Goal: Information Seeking & Learning: Learn about a topic

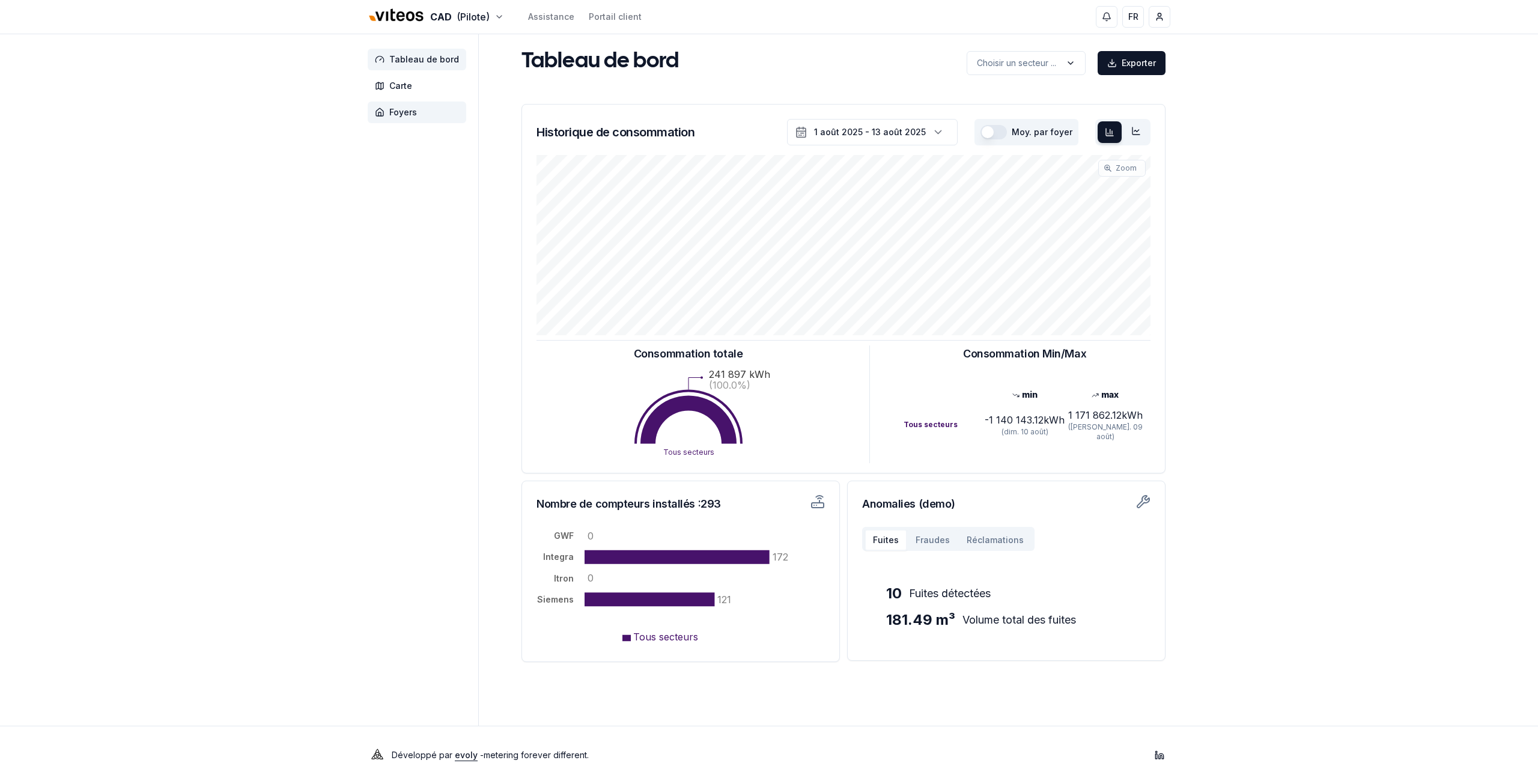
click at [385, 110] on span "Foyers" at bounding box center [417, 113] width 98 height 21
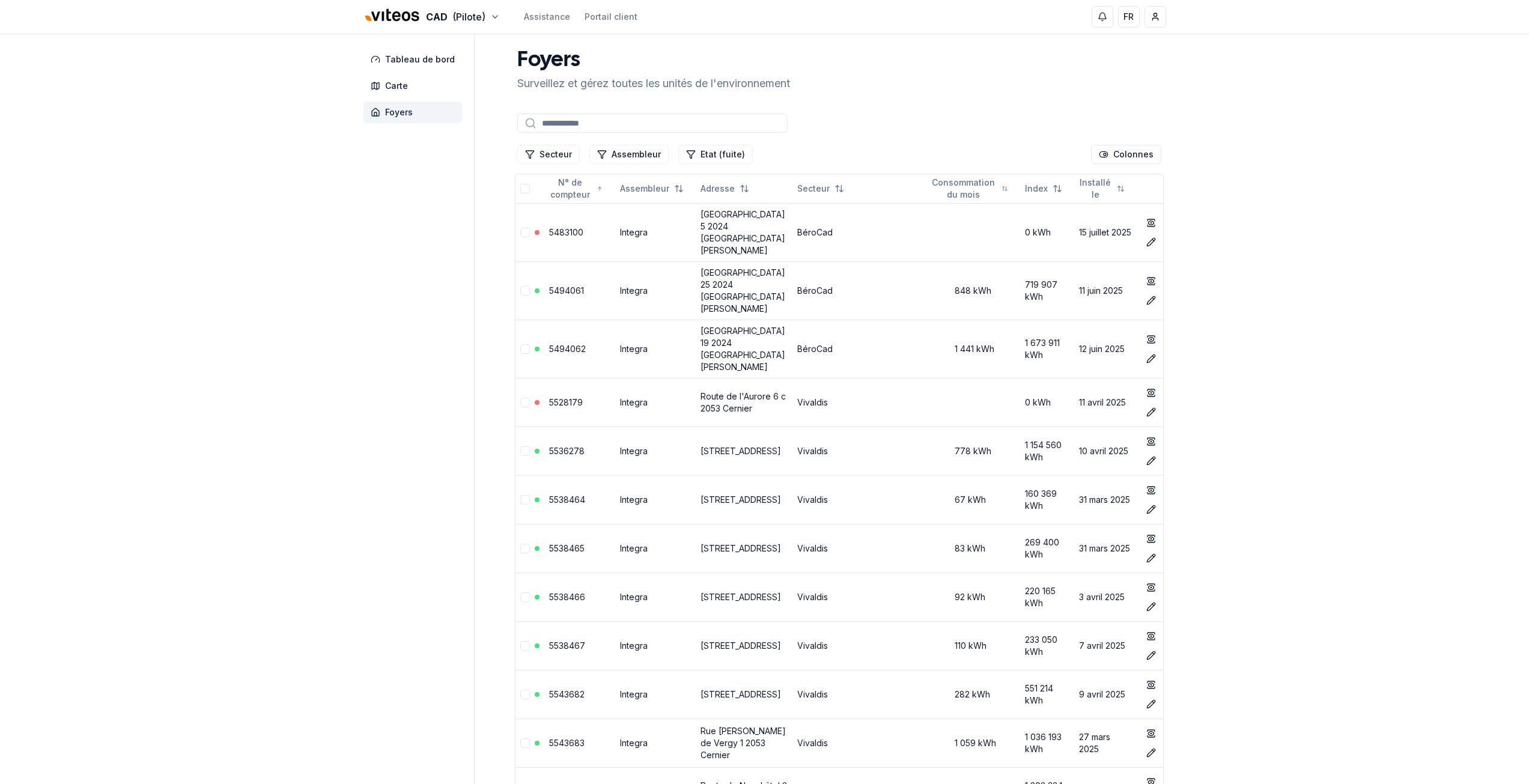
click at [564, 128] on input at bounding box center [652, 123] width 271 height 20
paste input "********"
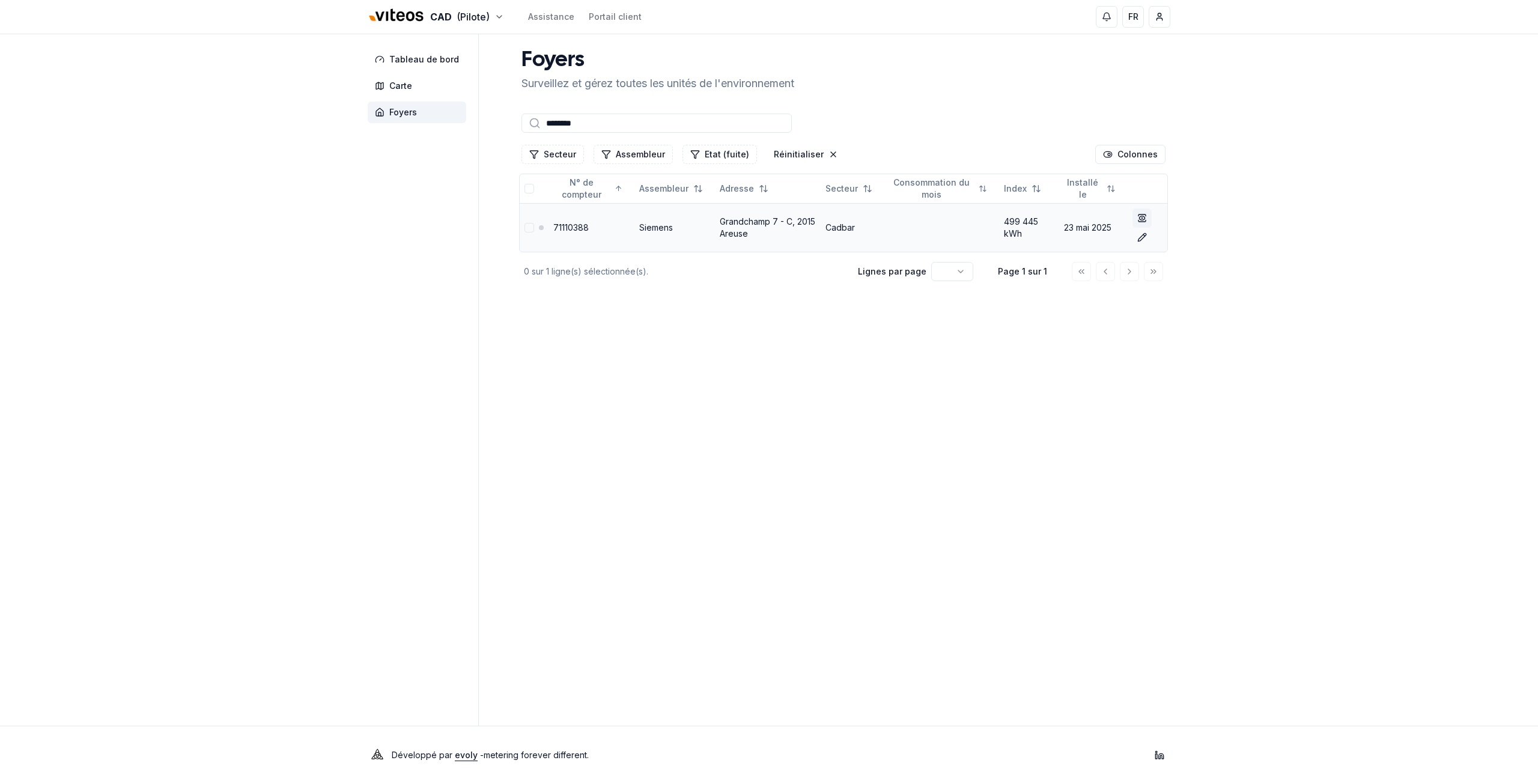
type input "********"
click at [1142, 219] on icon at bounding box center [1141, 218] width 10 height 10
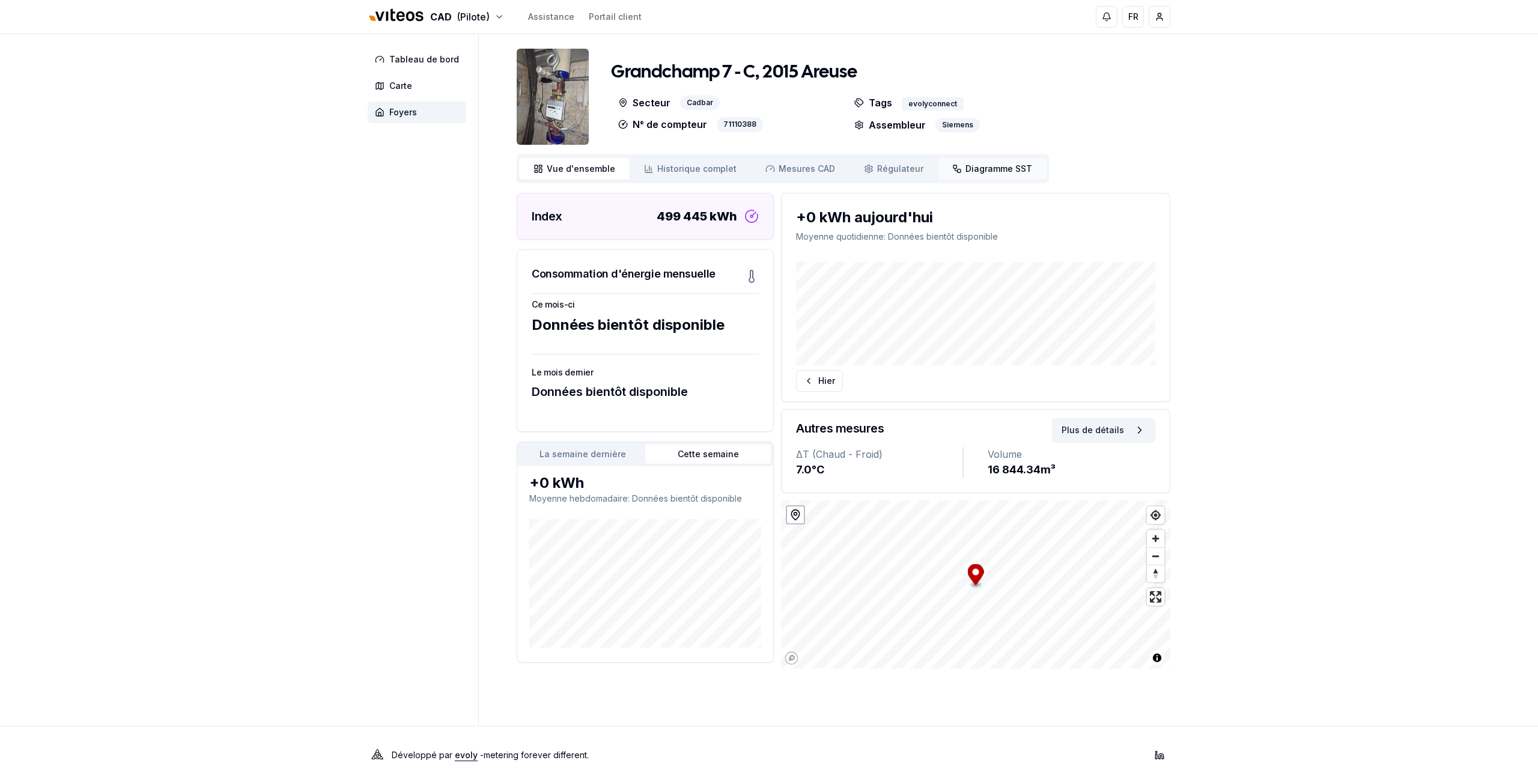
click at [952, 171] on icon at bounding box center [957, 169] width 10 height 10
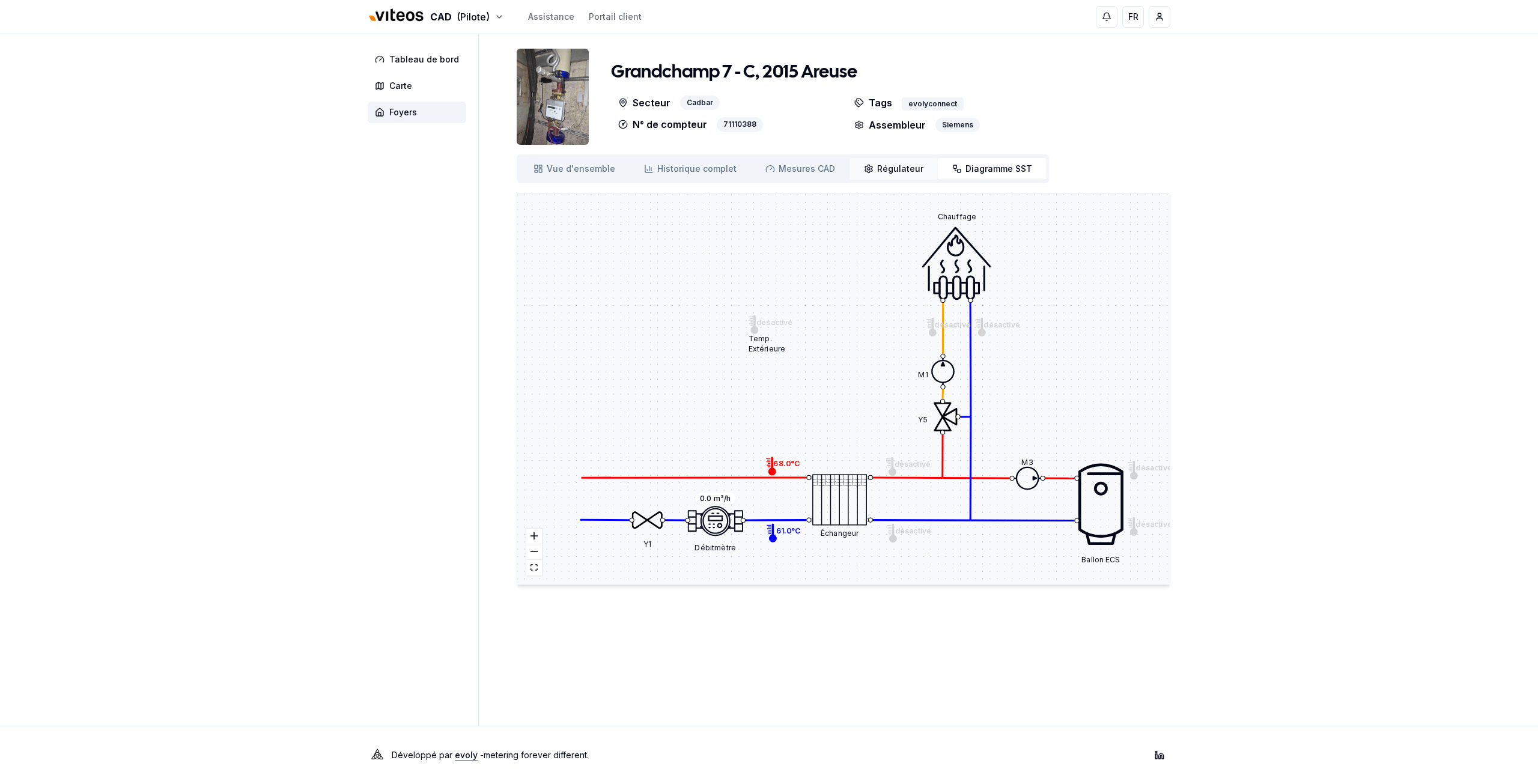
click at [877, 170] on span "Régulateur" at bounding box center [900, 168] width 46 height 12
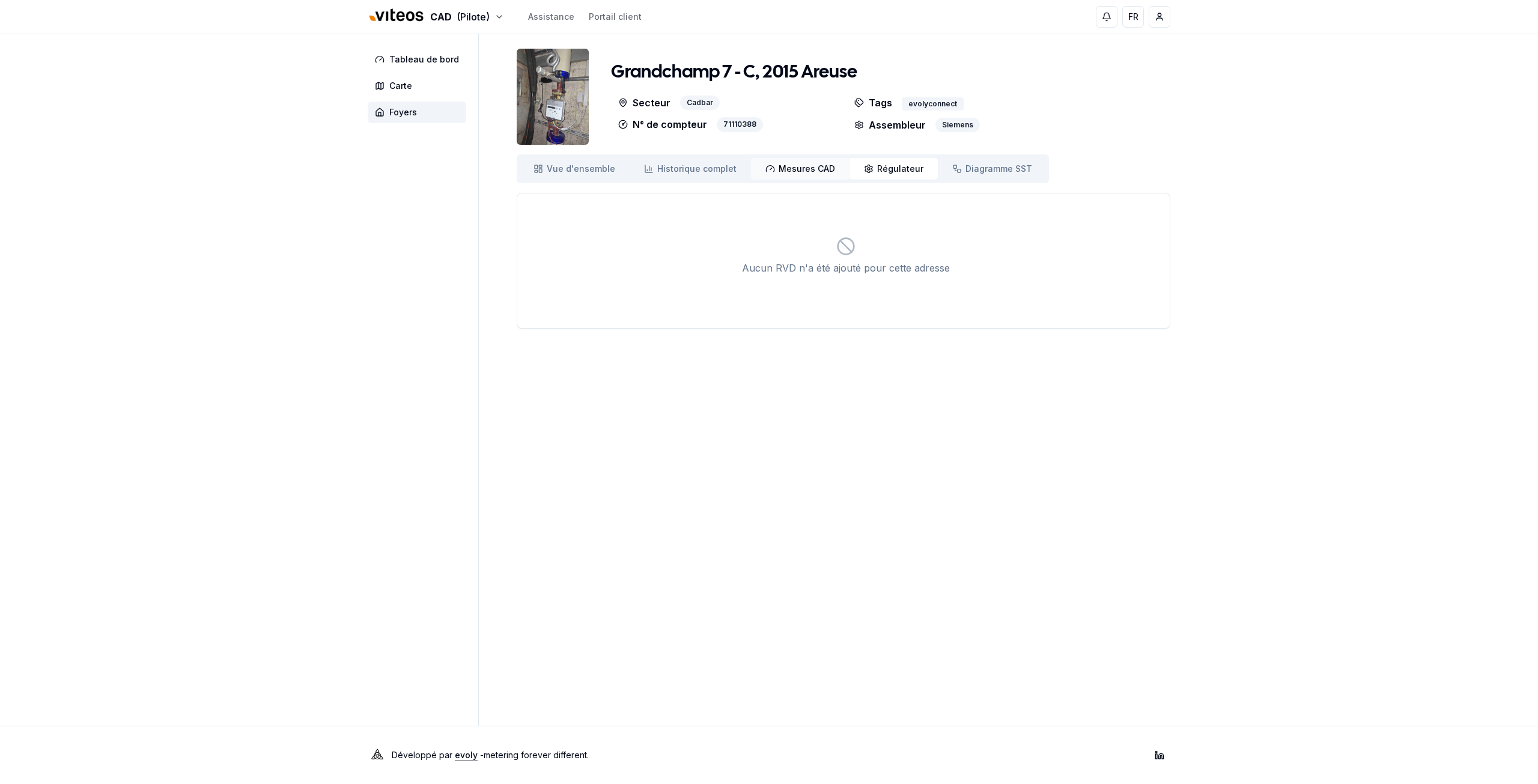
click at [779, 169] on span "Mesures CAD" at bounding box center [807, 168] width 56 height 12
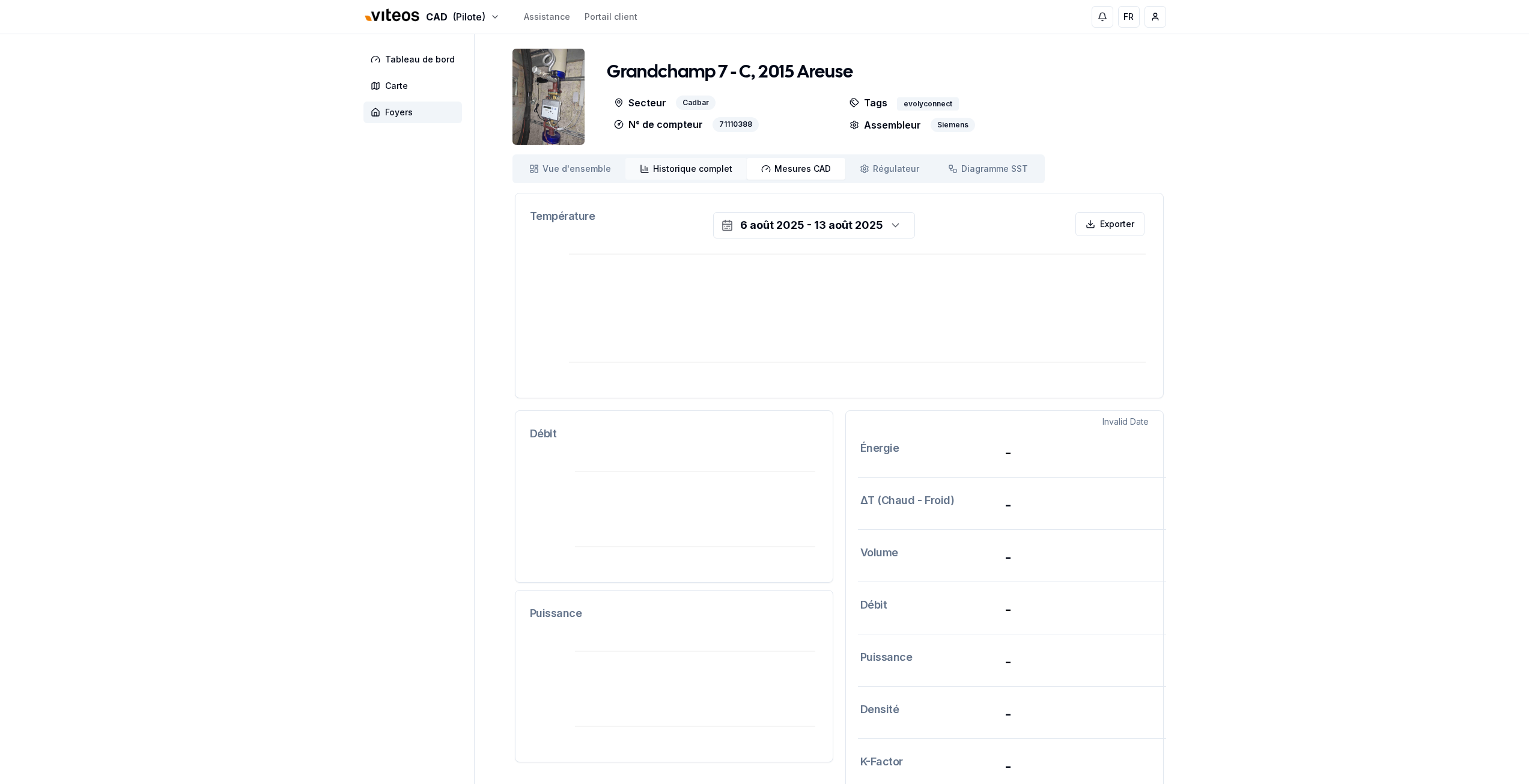
click at [663, 175] on link "Historique complet Historique" at bounding box center [686, 169] width 121 height 21
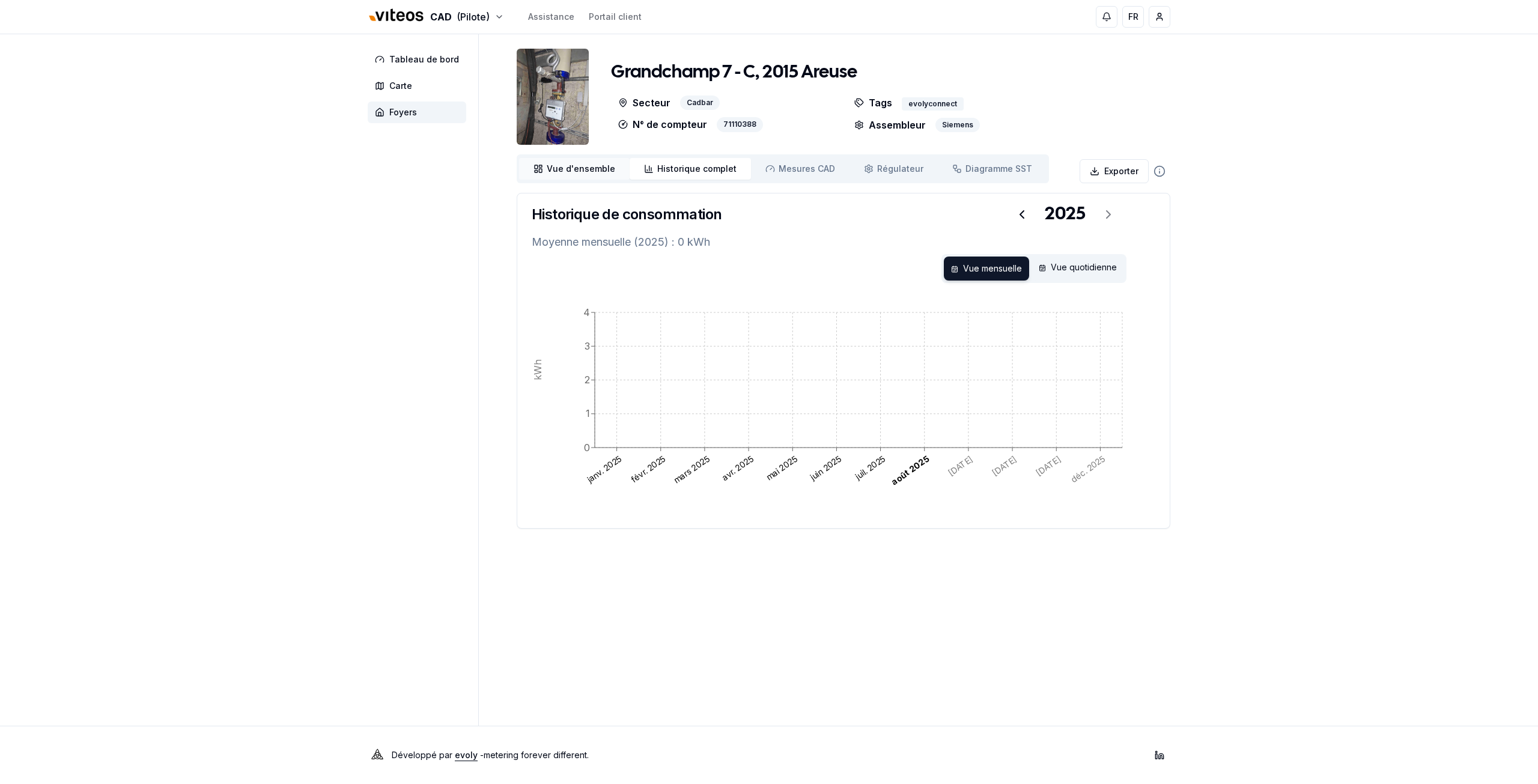
click at [596, 173] on span "Vue d'ensemble" at bounding box center [581, 168] width 69 height 12
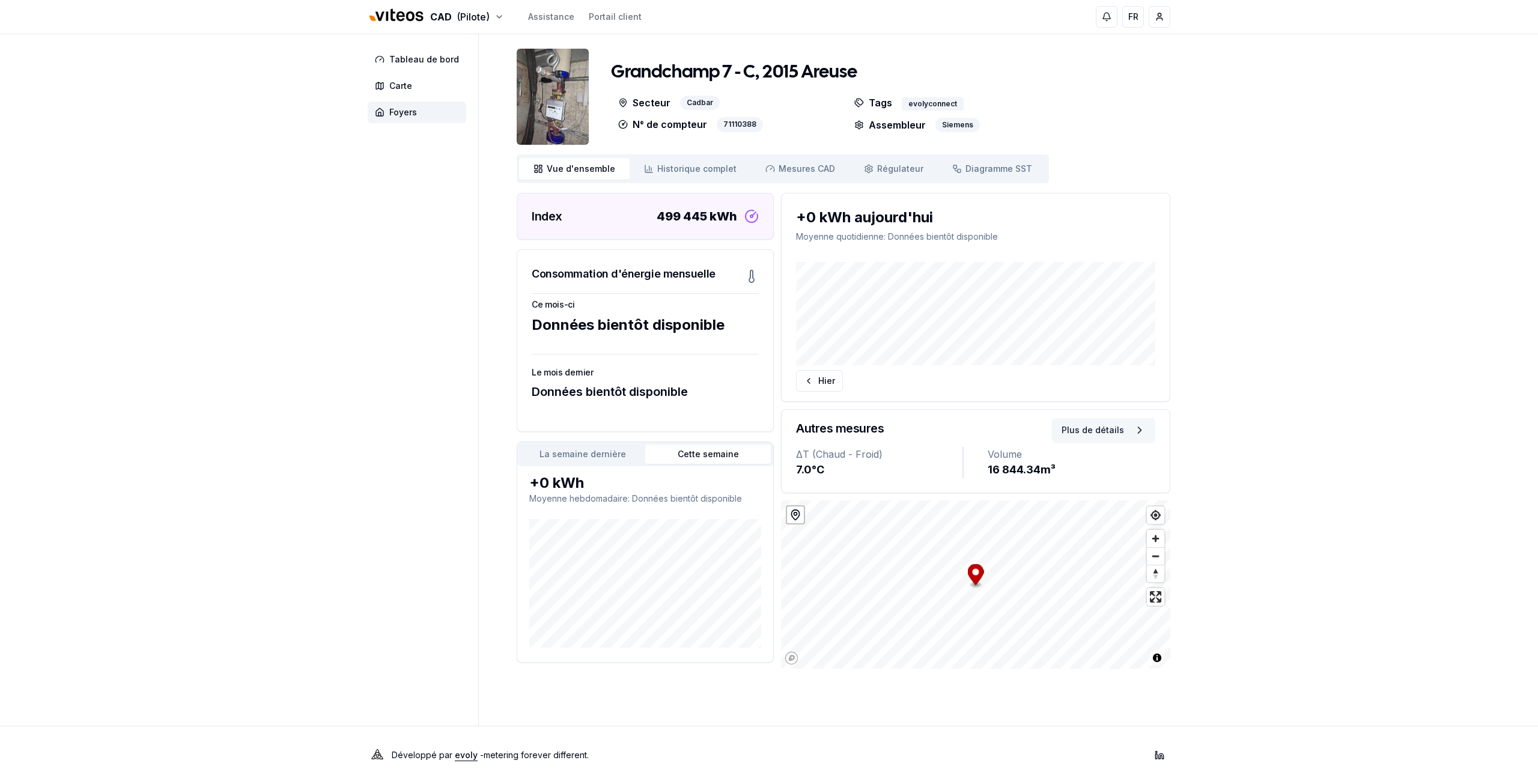
click at [1070, 436] on button "Plus de détails" at bounding box center [1104, 430] width 104 height 24
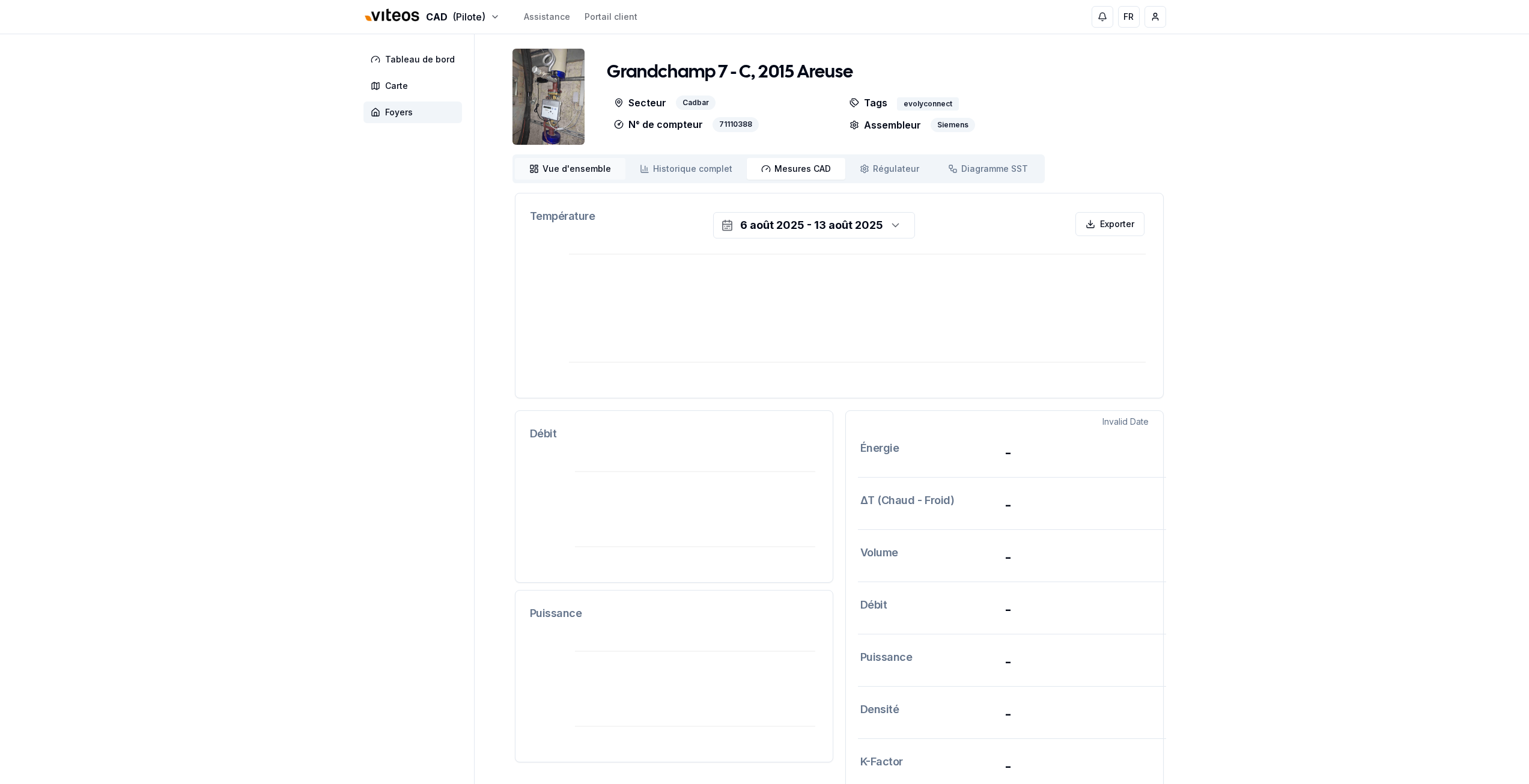
click at [586, 161] on link "Vue d'ensemble ensemble" at bounding box center [571, 169] width 111 height 21
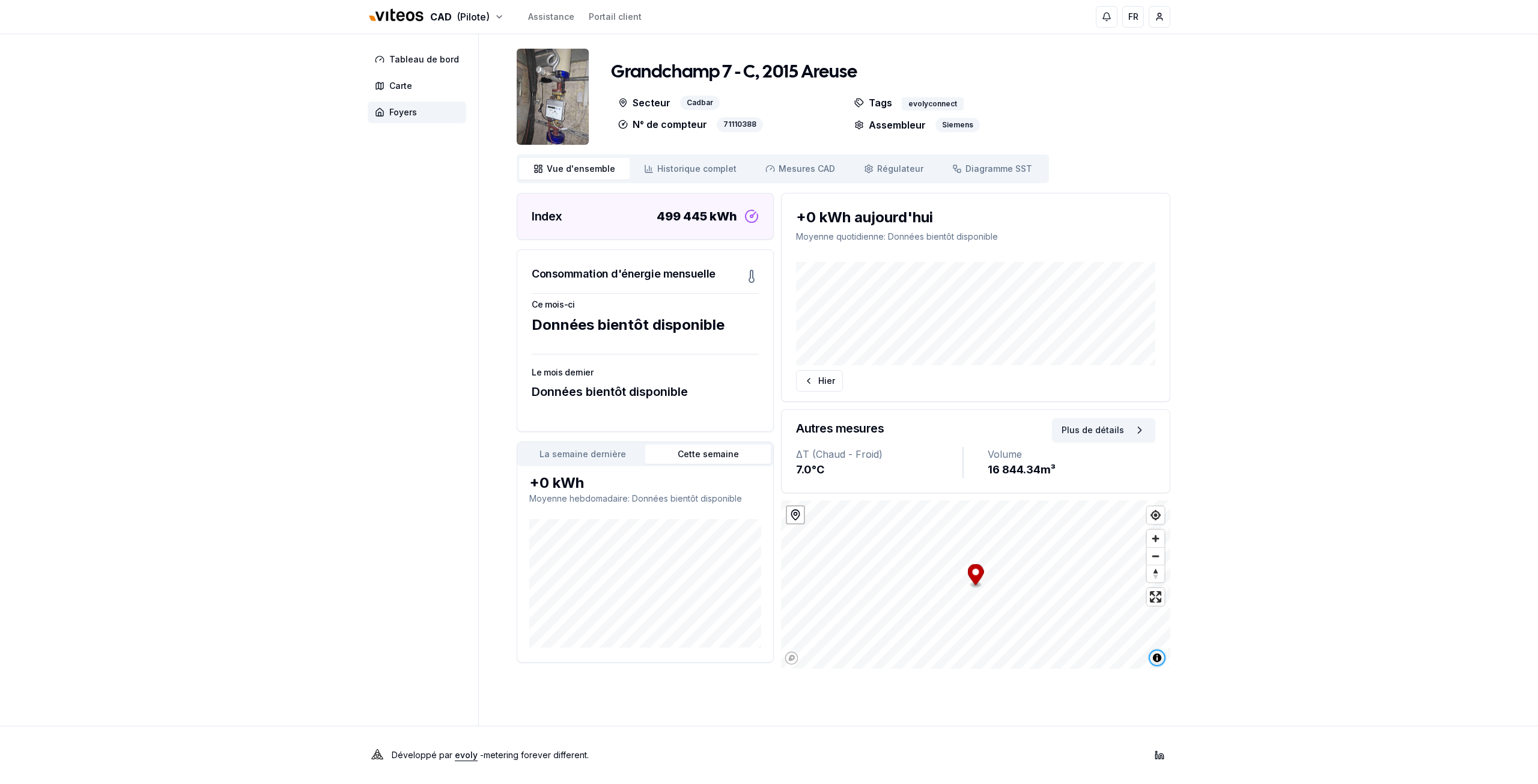
click at [1158, 659] on span "Toggle attribution" at bounding box center [1158, 658] width 14 height 14
click at [975, 579] on icon "Map marker" at bounding box center [976, 575] width 16 height 21
click at [977, 568] on icon "Map marker" at bounding box center [975, 566] width 16 height 21
click at [793, 518] on icon at bounding box center [795, 514] width 8 height 10
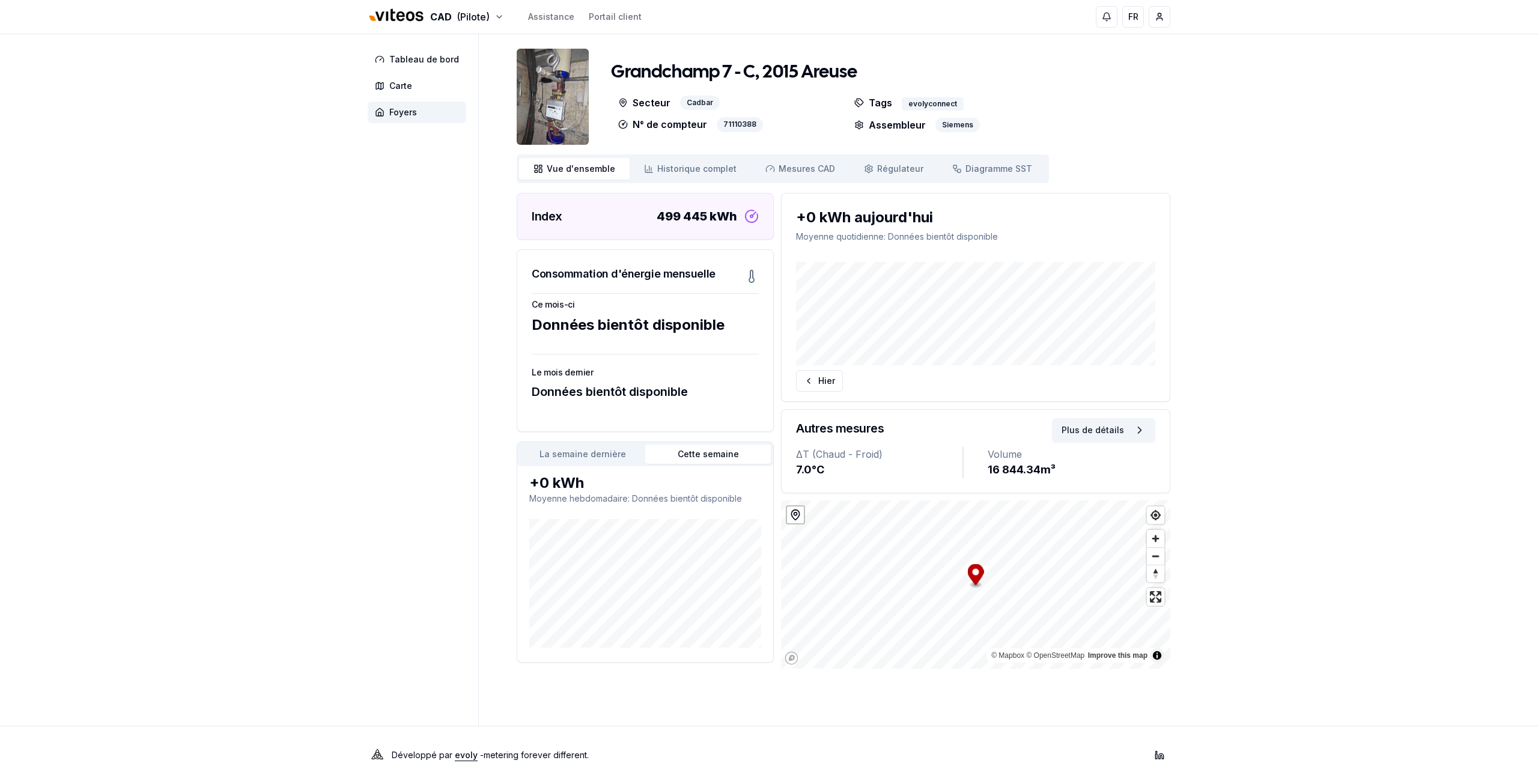
click at [793, 518] on icon at bounding box center [795, 514] width 8 height 10
click at [793, 514] on icon at bounding box center [795, 514] width 12 height 12
click at [901, 122] on p "Assembleur" at bounding box center [890, 125] width 71 height 14
click at [427, 60] on span "Tableau de bord" at bounding box center [424, 59] width 70 height 12
